Goal: Transaction & Acquisition: Book appointment/travel/reservation

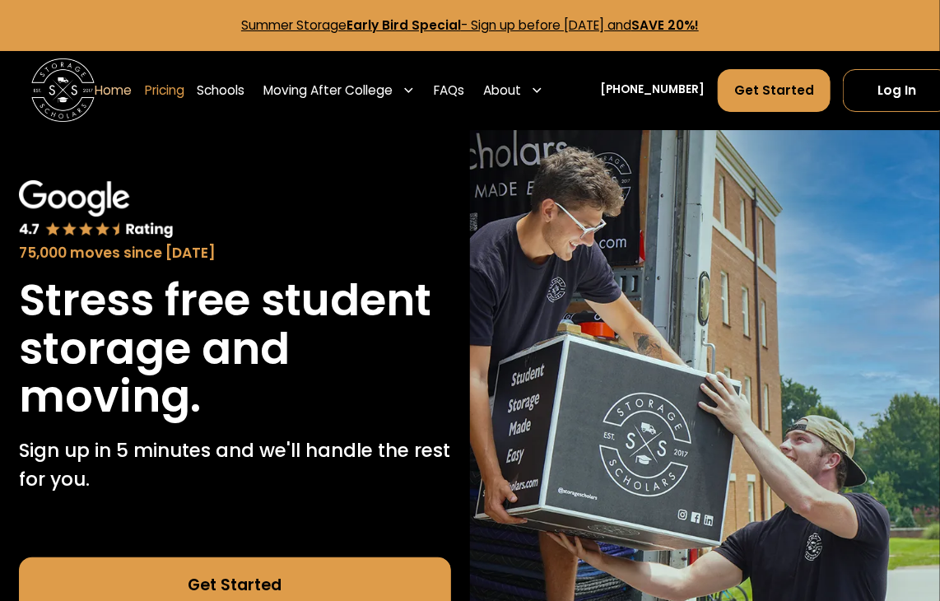
click at [93, 88] on link "Pricing" at bounding box center [164, 90] width 39 height 44
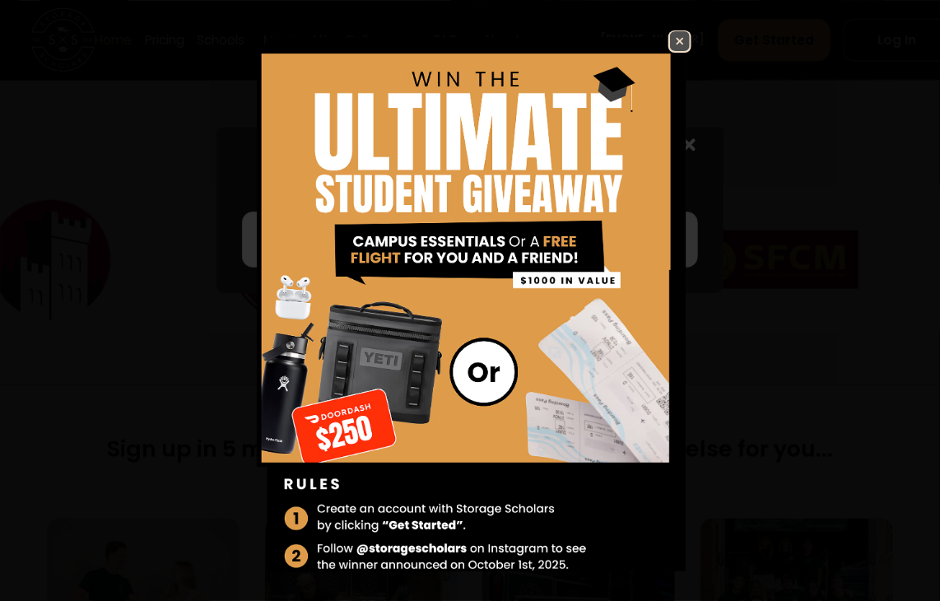
click at [93, 48] on img at bounding box center [680, 41] width 20 height 20
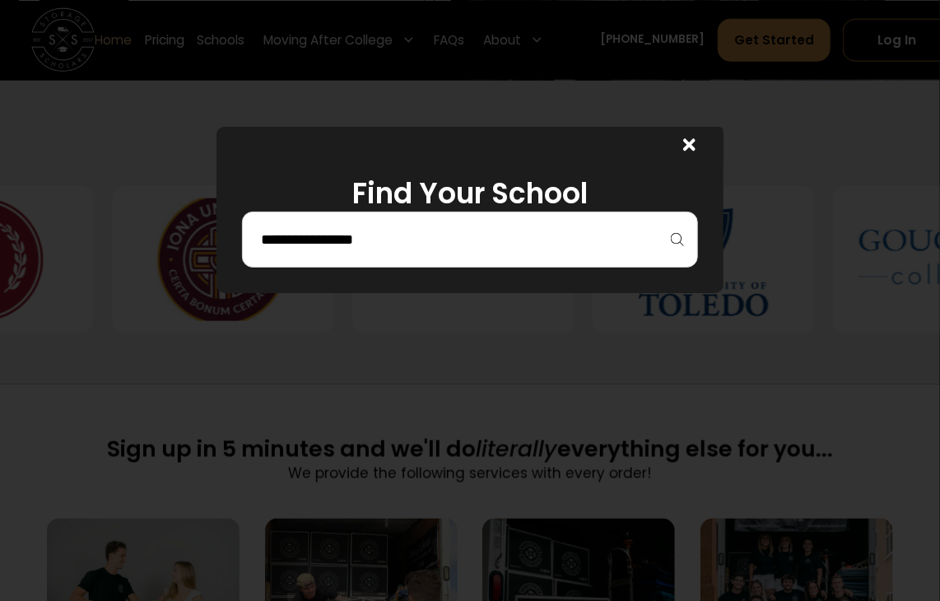
click at [93, 105] on div at bounding box center [685, 146] width 76 height 38
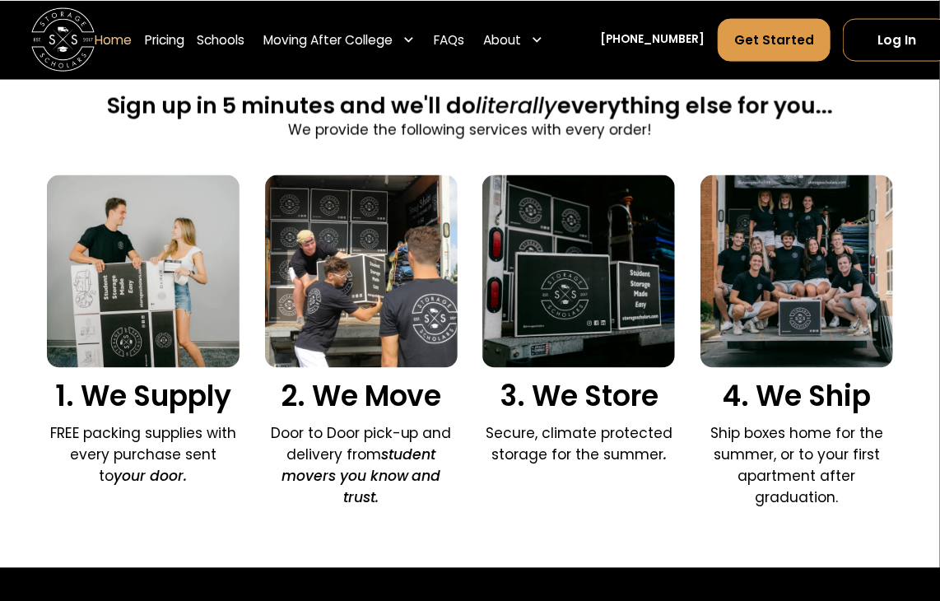
scroll to position [1152, 0]
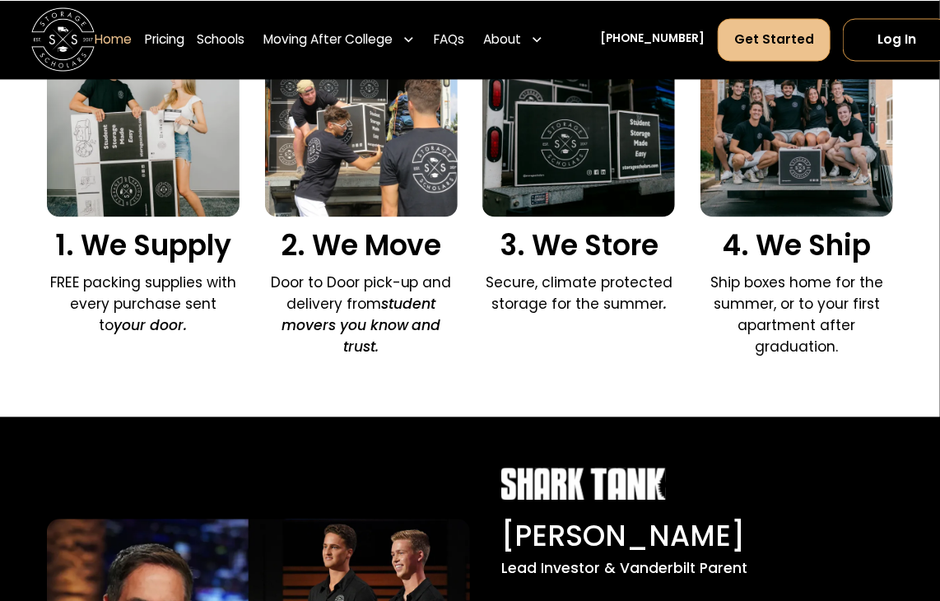
click at [93, 49] on link "Get Started" at bounding box center [773, 39] width 113 height 43
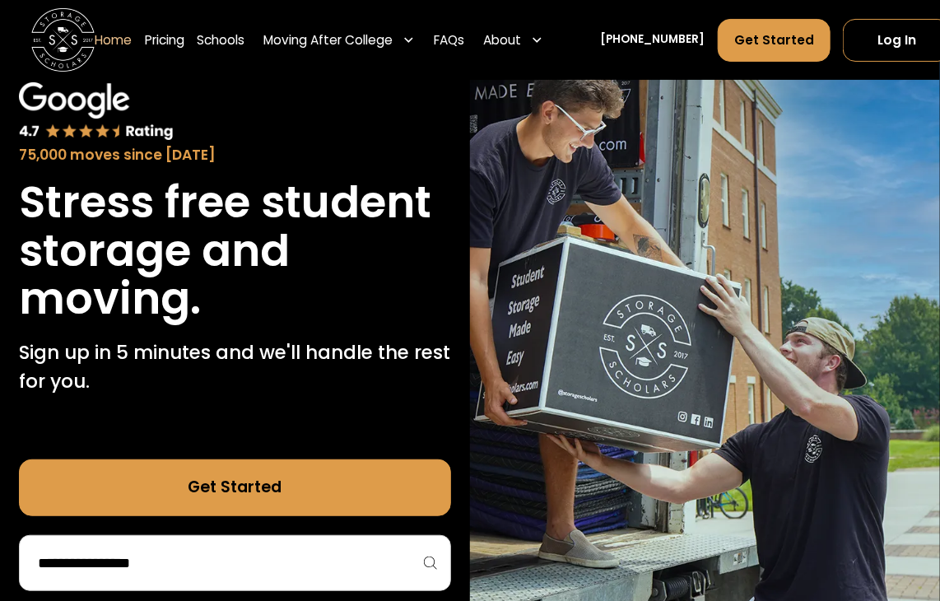
scroll to position [247, 0]
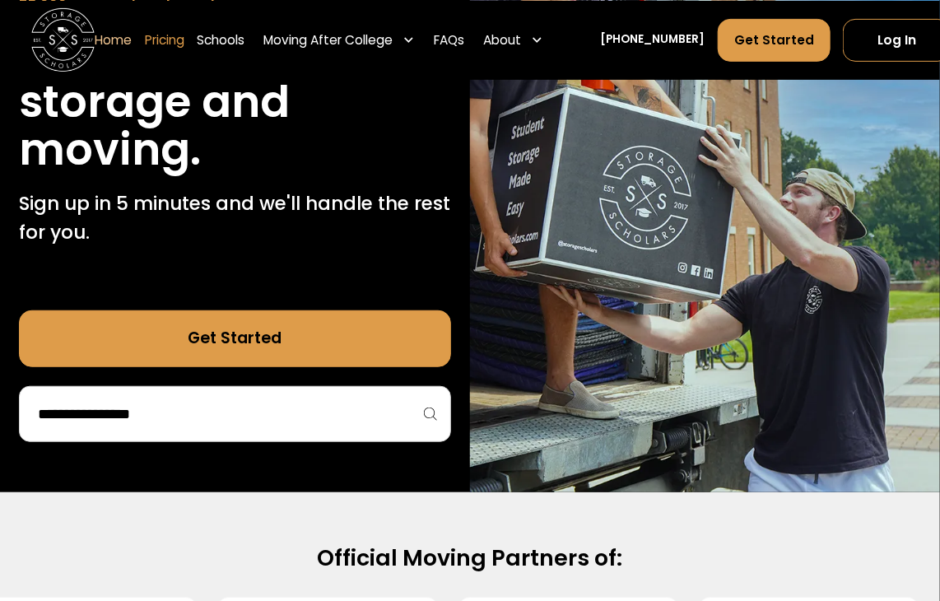
click at [93, 40] on link "Pricing" at bounding box center [164, 39] width 39 height 44
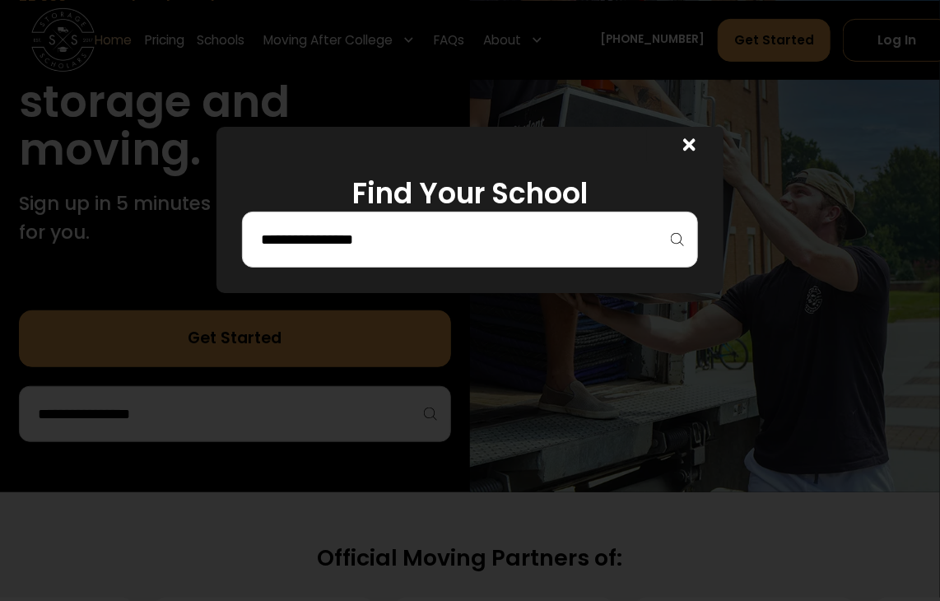
click at [93, 105] on input "search" at bounding box center [469, 239] width 421 height 28
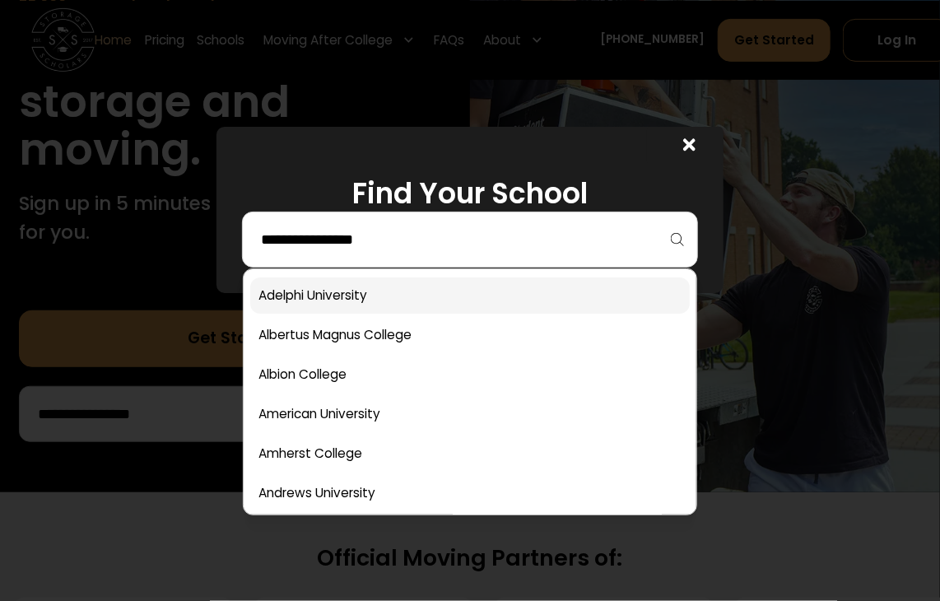
click at [93, 105] on link at bounding box center [469, 295] width 439 height 36
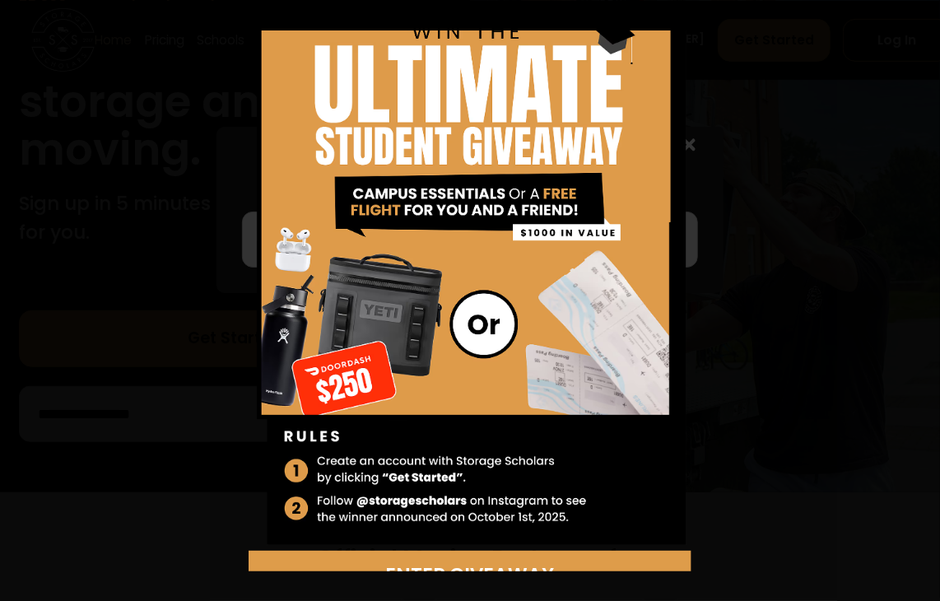
scroll to position [60, 0]
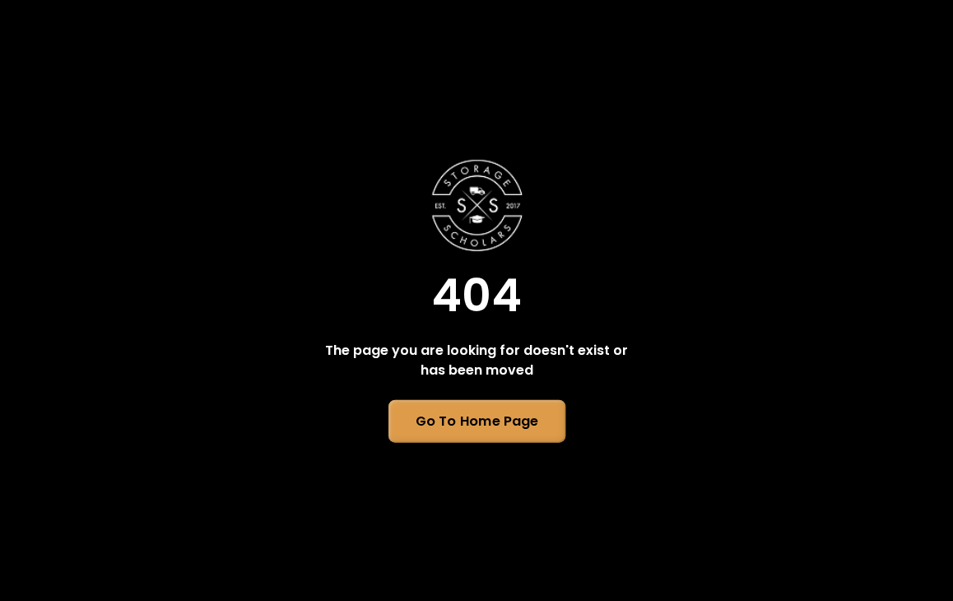
click at [511, 410] on link "Go To Home Page" at bounding box center [476, 420] width 177 height 43
